Goal: Transaction & Acquisition: Purchase product/service

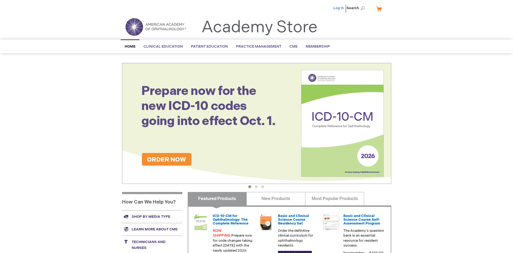
click at [339, 8] on link "Log In" at bounding box center [338, 8] width 10 height 4
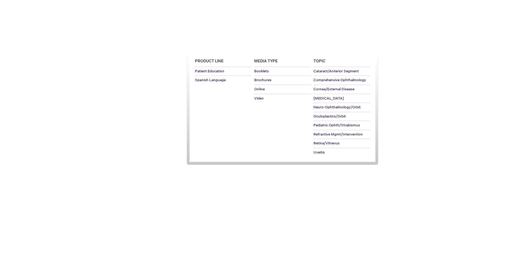
click at [208, 47] on span "Patient Education" at bounding box center [209, 46] width 37 height 4
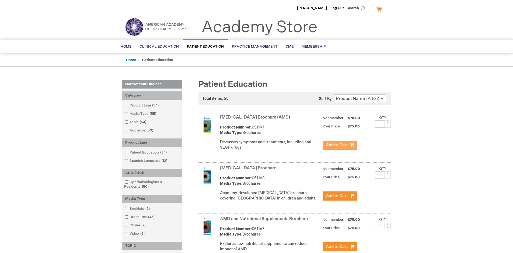
click at [339, 145] on span "Add to Cart" at bounding box center [337, 145] width 22 height 5
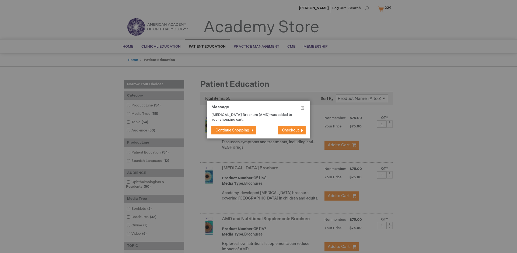
click at [232, 130] on span "Continue Shopping" at bounding box center [232, 130] width 34 height 5
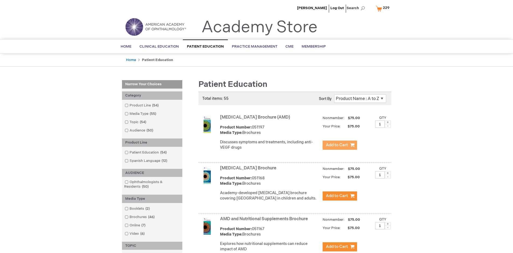
click at [265, 222] on link "AMD and Nutritional Supplements Brochure" at bounding box center [264, 219] width 88 height 5
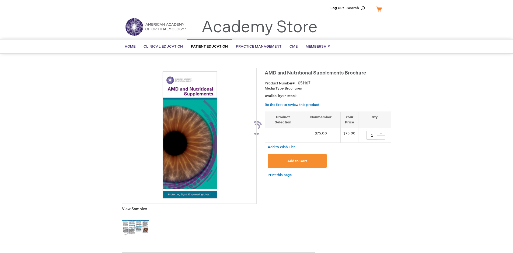
type input "1"
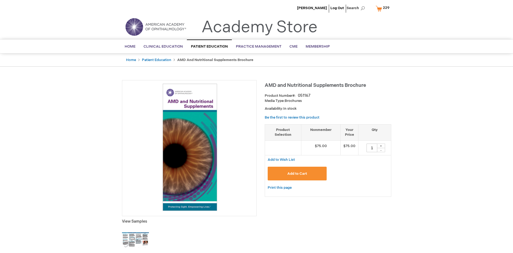
click at [297, 174] on span "Add to Cart" at bounding box center [297, 174] width 20 height 4
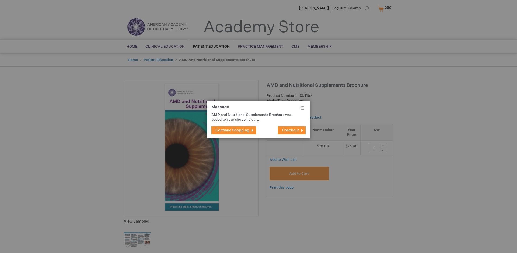
click at [232, 130] on span "Continue Shopping" at bounding box center [232, 130] width 34 height 5
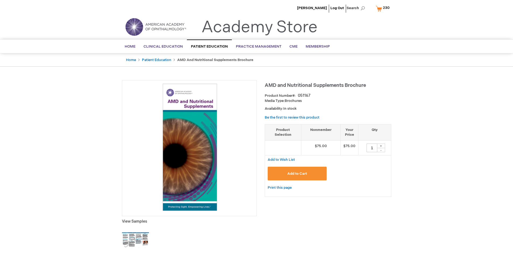
click at [383, 8] on span "230" at bounding box center [386, 8] width 7 height 4
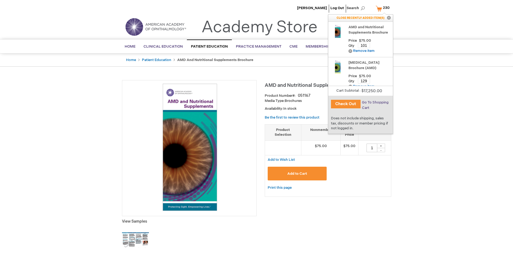
click at [374, 103] on span "Go To Shopping Cart" at bounding box center [375, 105] width 27 height 10
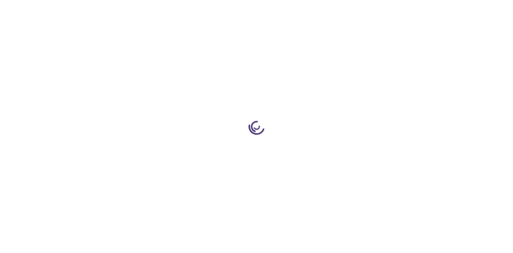
select select "US"
select select "41"
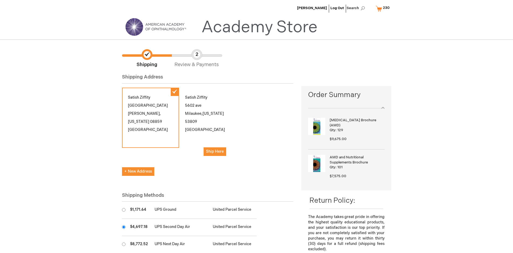
click at [124, 227] on input "radio" at bounding box center [123, 227] width 3 height 3
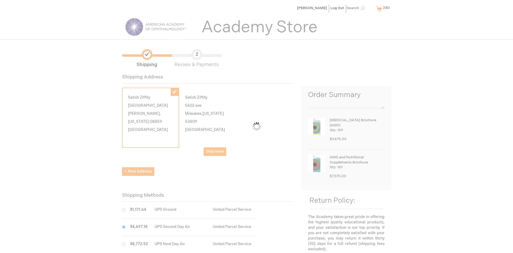
scroll to position [27, 0]
